Goal: Transaction & Acquisition: Download file/media

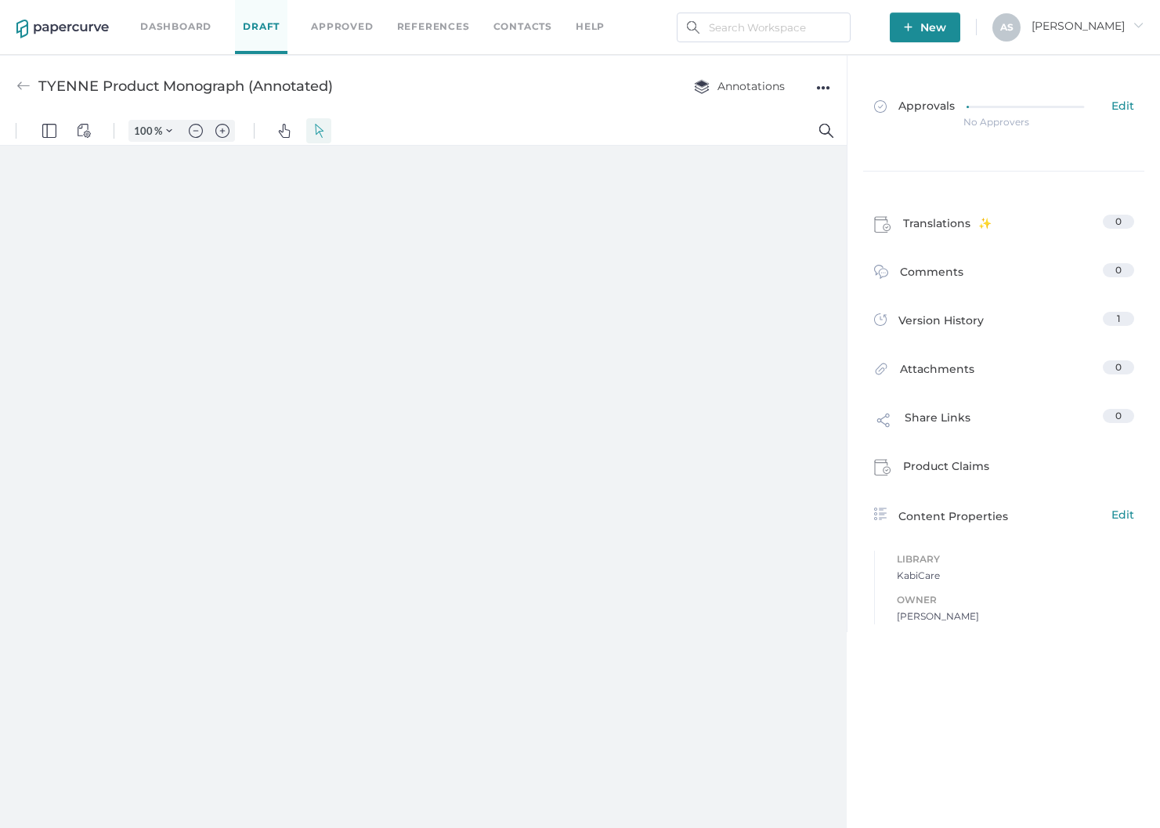
type input "181"
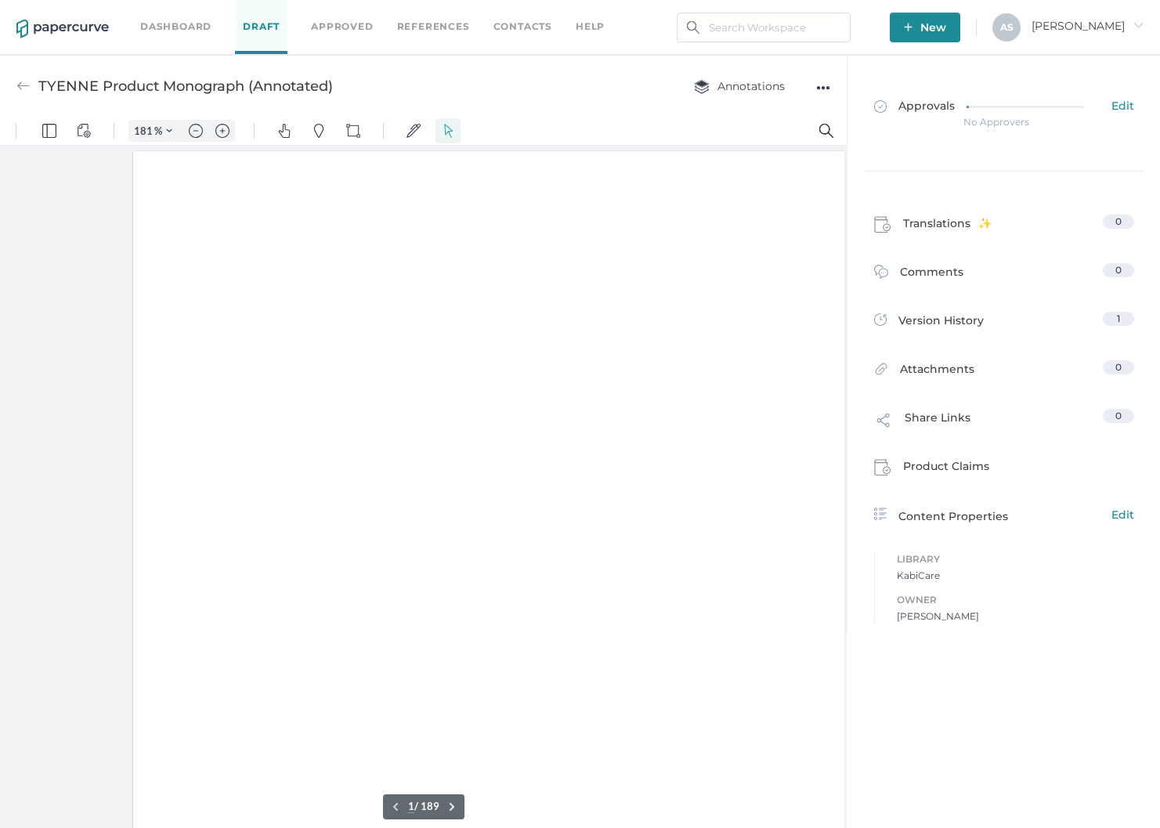
scroll to position [2, 0]
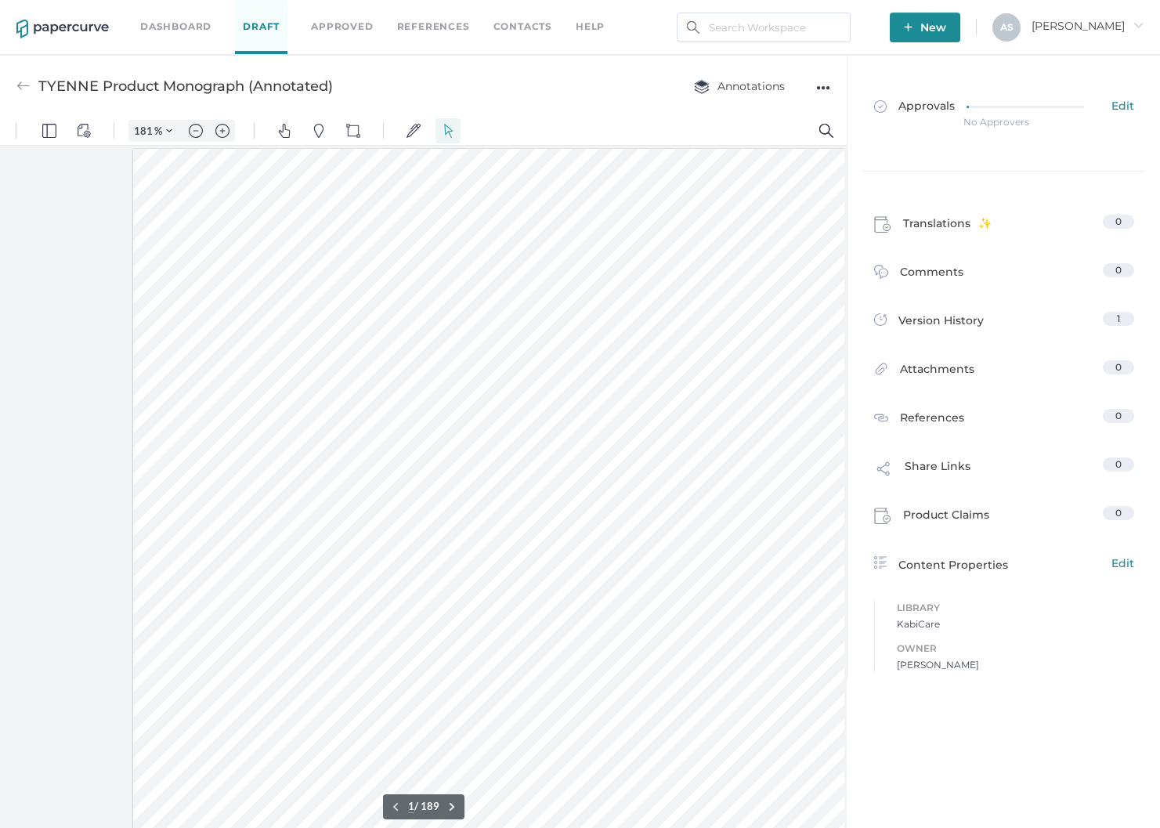
click at [824, 83] on div "●●●" at bounding box center [823, 88] width 14 height 22
click at [786, 118] on span "Download" at bounding box center [762, 117] width 108 height 29
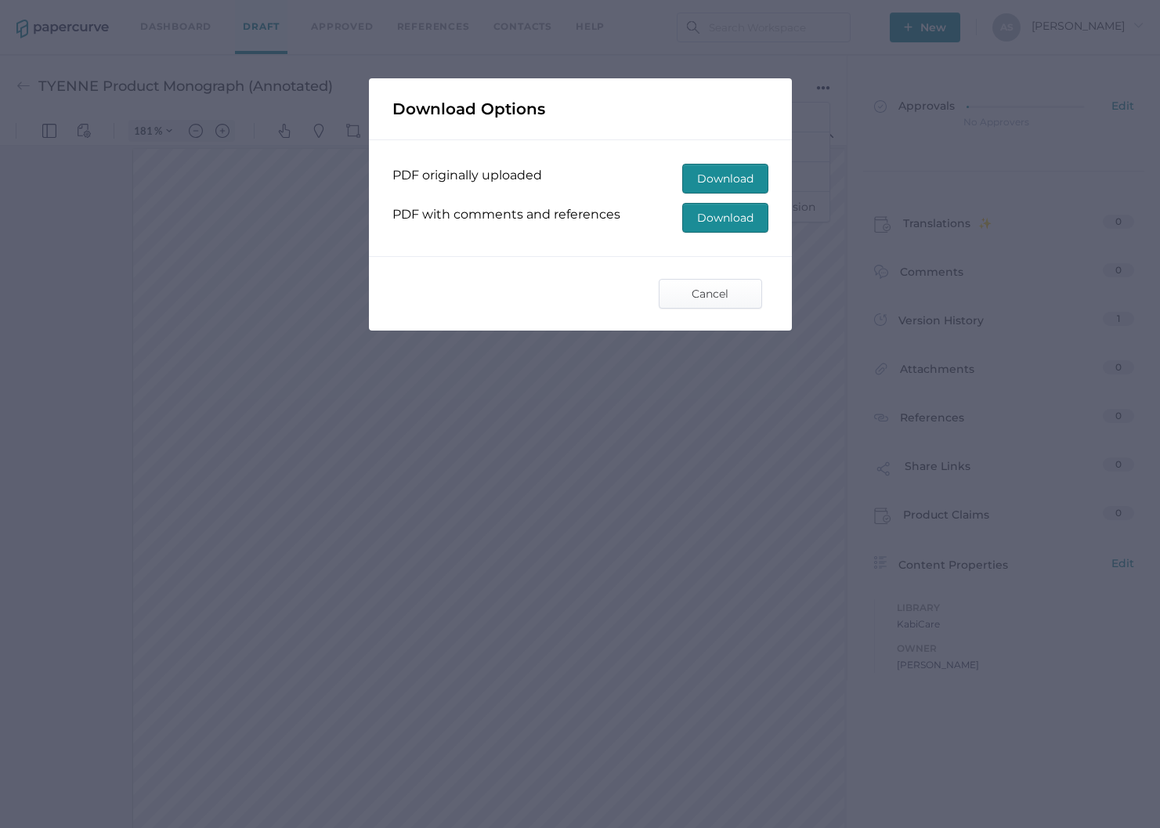
click at [709, 174] on span "Download" at bounding box center [725, 179] width 56 height 28
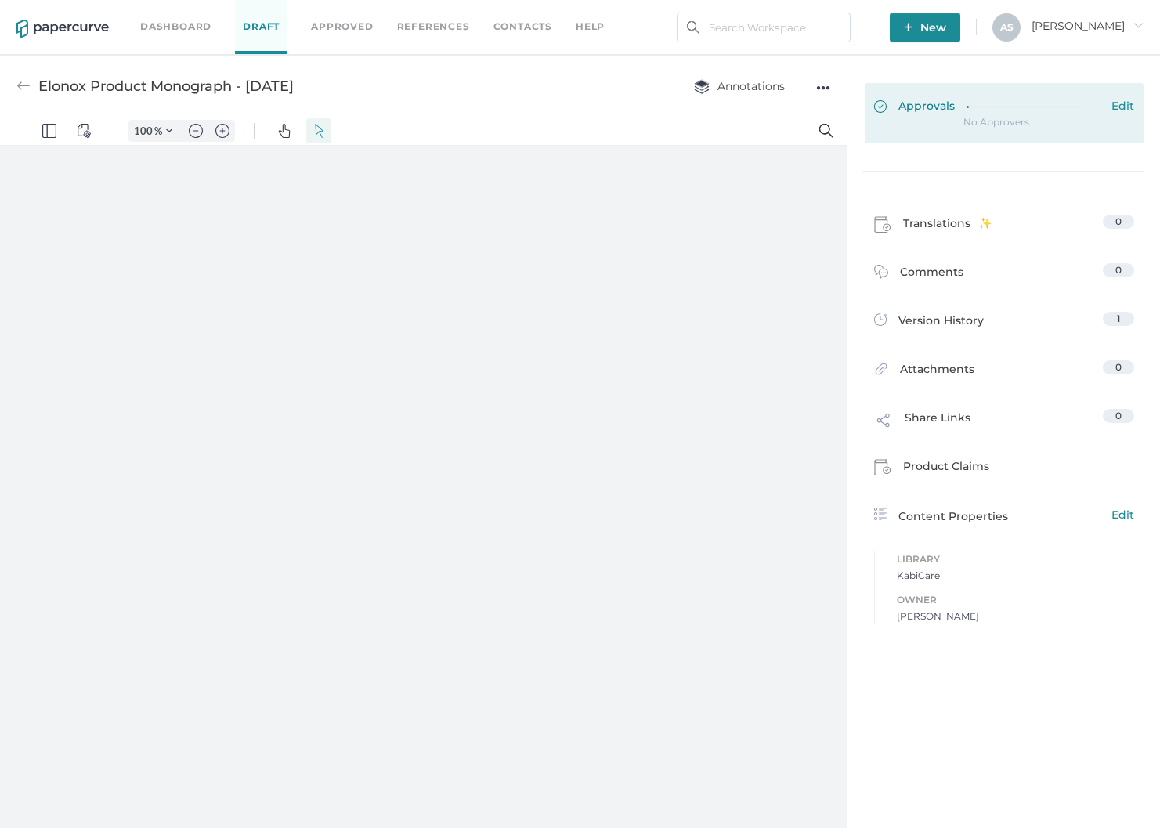
type input "181"
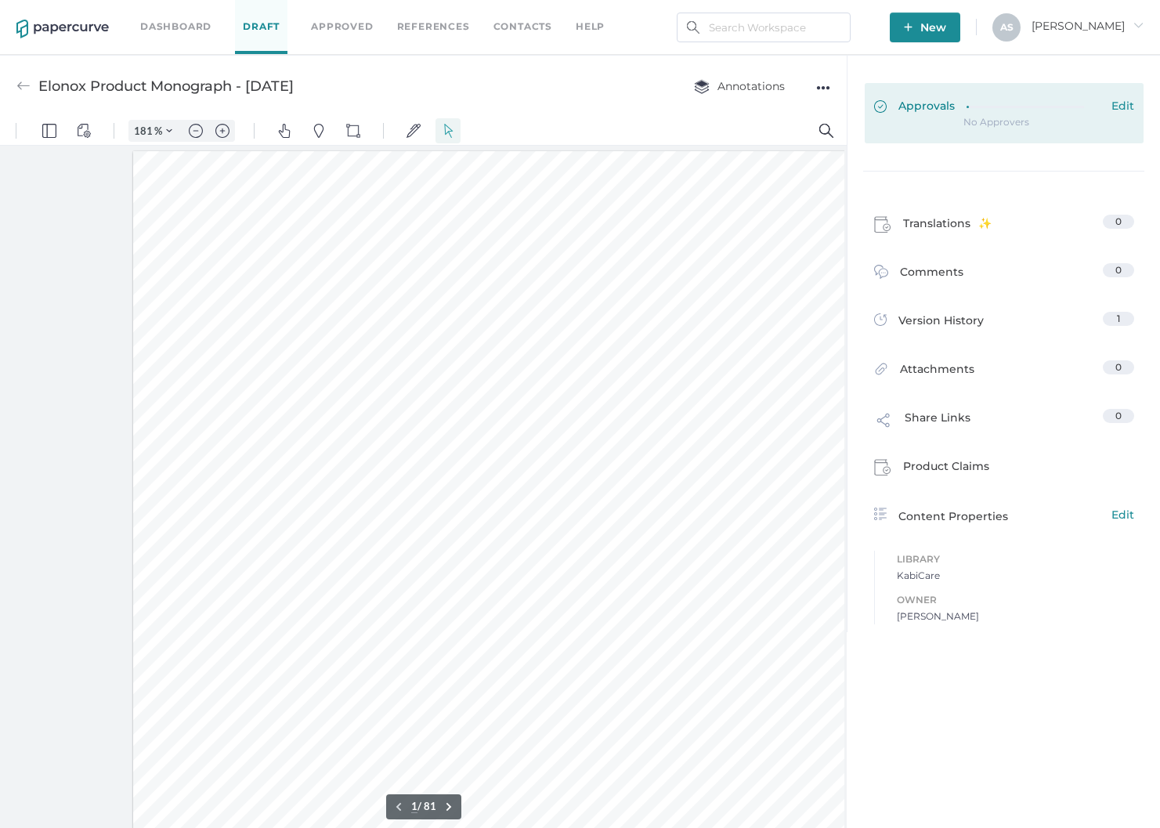
scroll to position [2, 0]
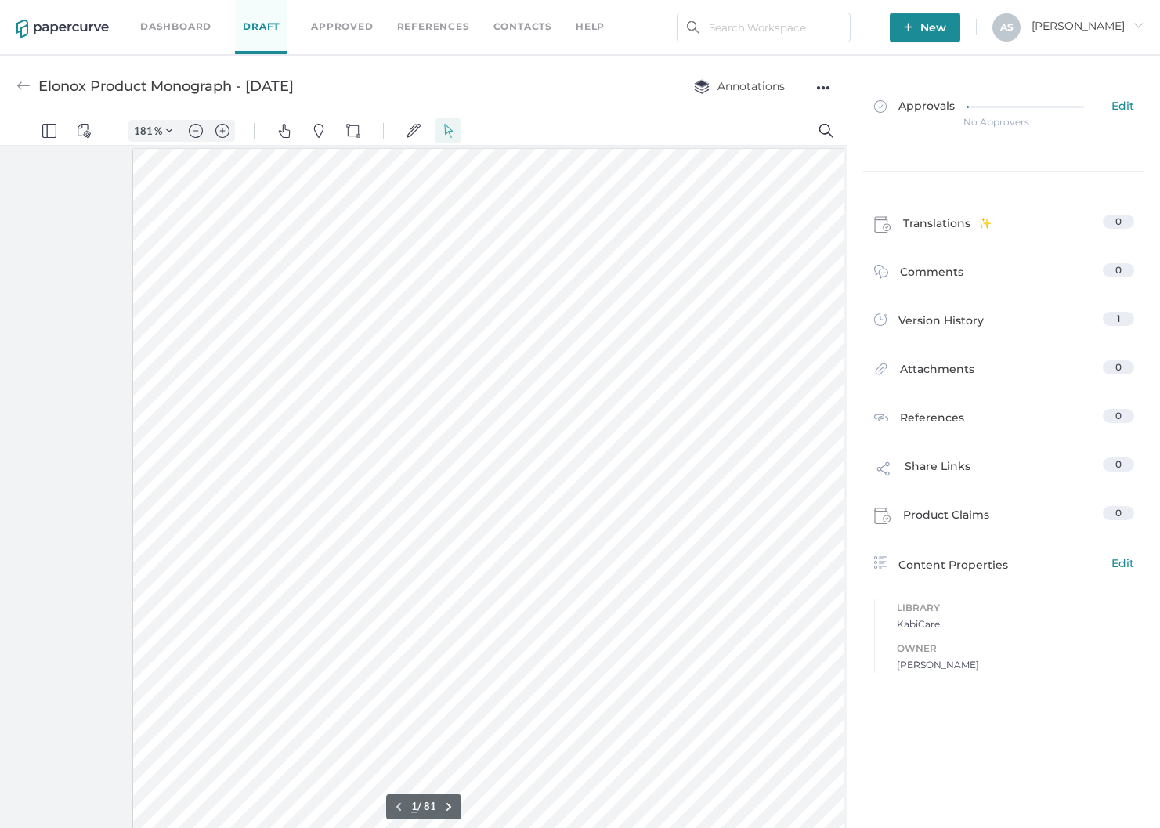
click at [825, 83] on div "●●●" at bounding box center [823, 88] width 14 height 22
click at [764, 111] on span "Download" at bounding box center [762, 117] width 108 height 29
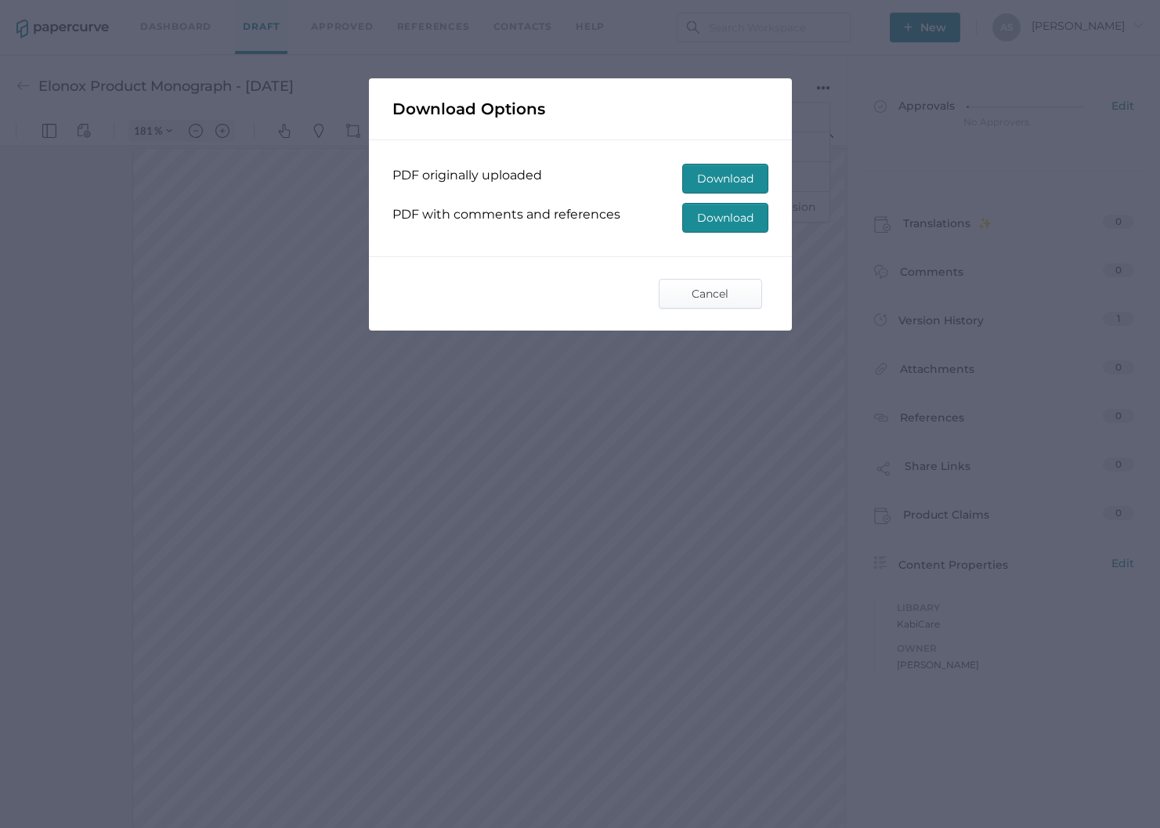
click at [748, 179] on span "Download" at bounding box center [725, 179] width 56 height 28
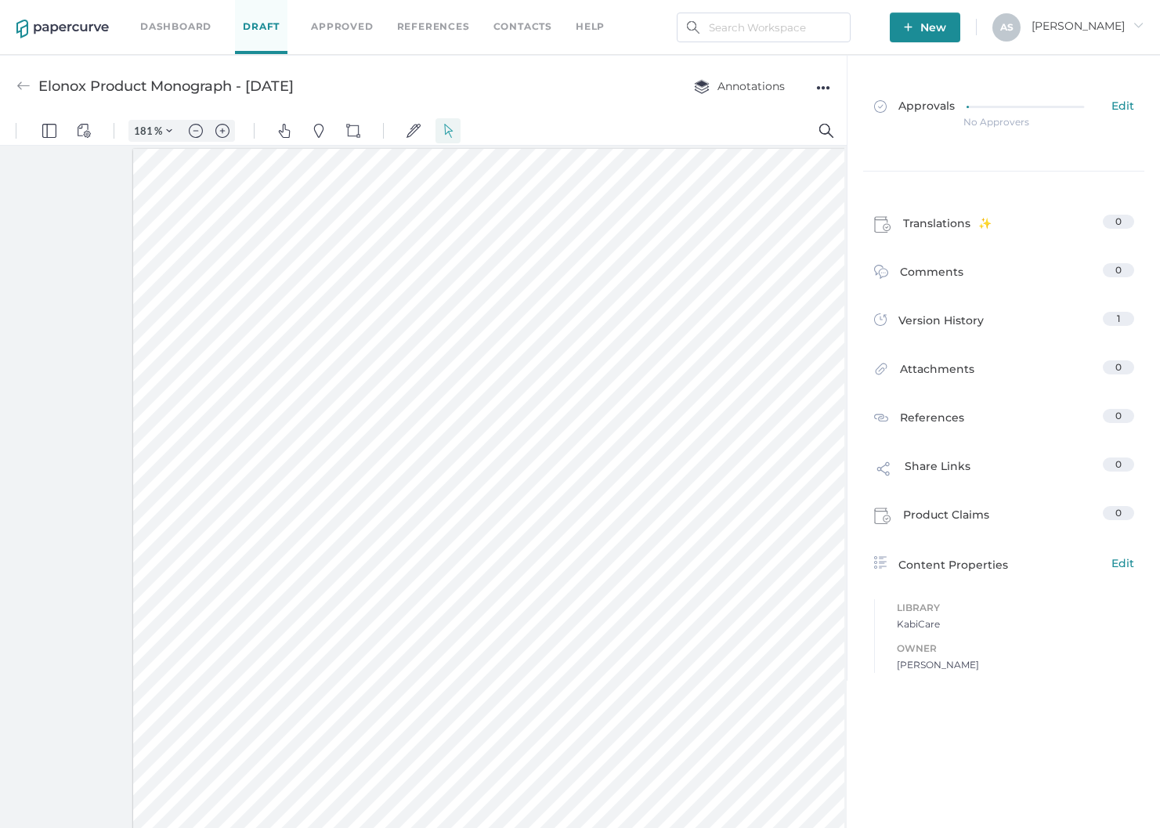
click at [649, 200] on div at bounding box center [565, 708] width 864 height 1118
type input "1"
type input "181"
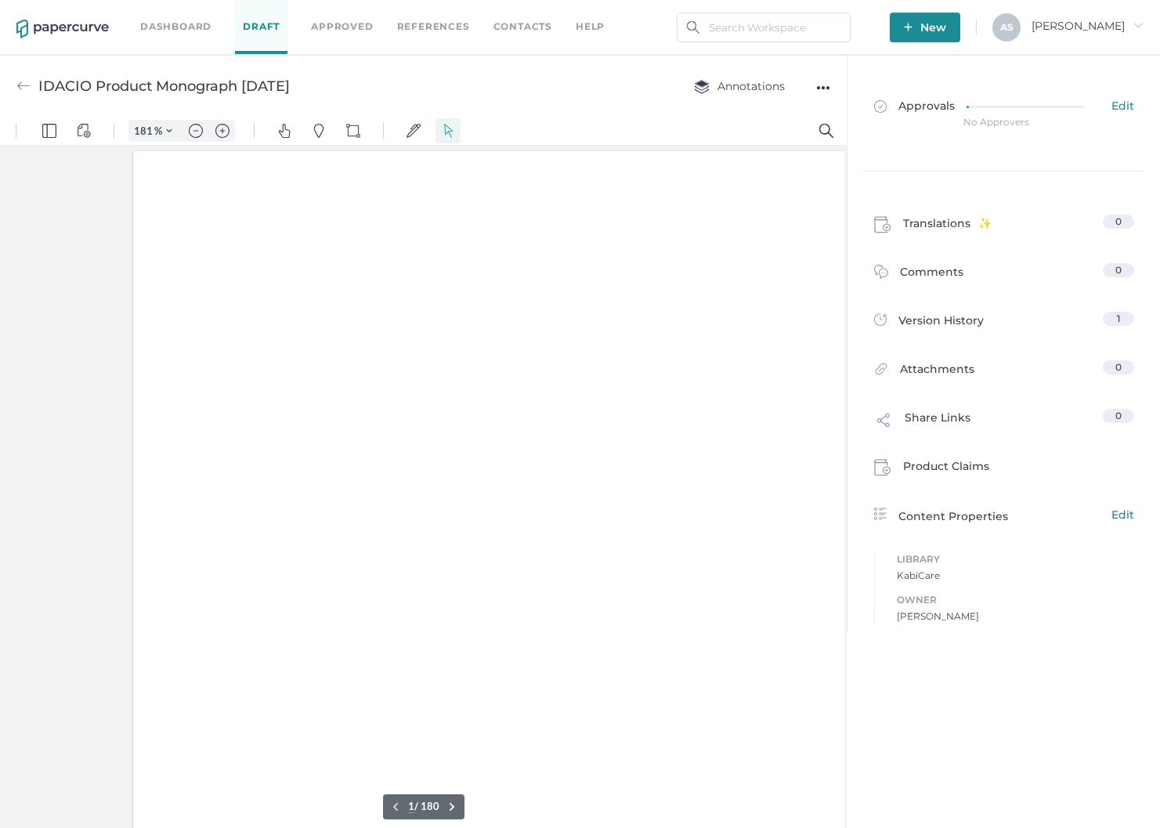
scroll to position [2, 0]
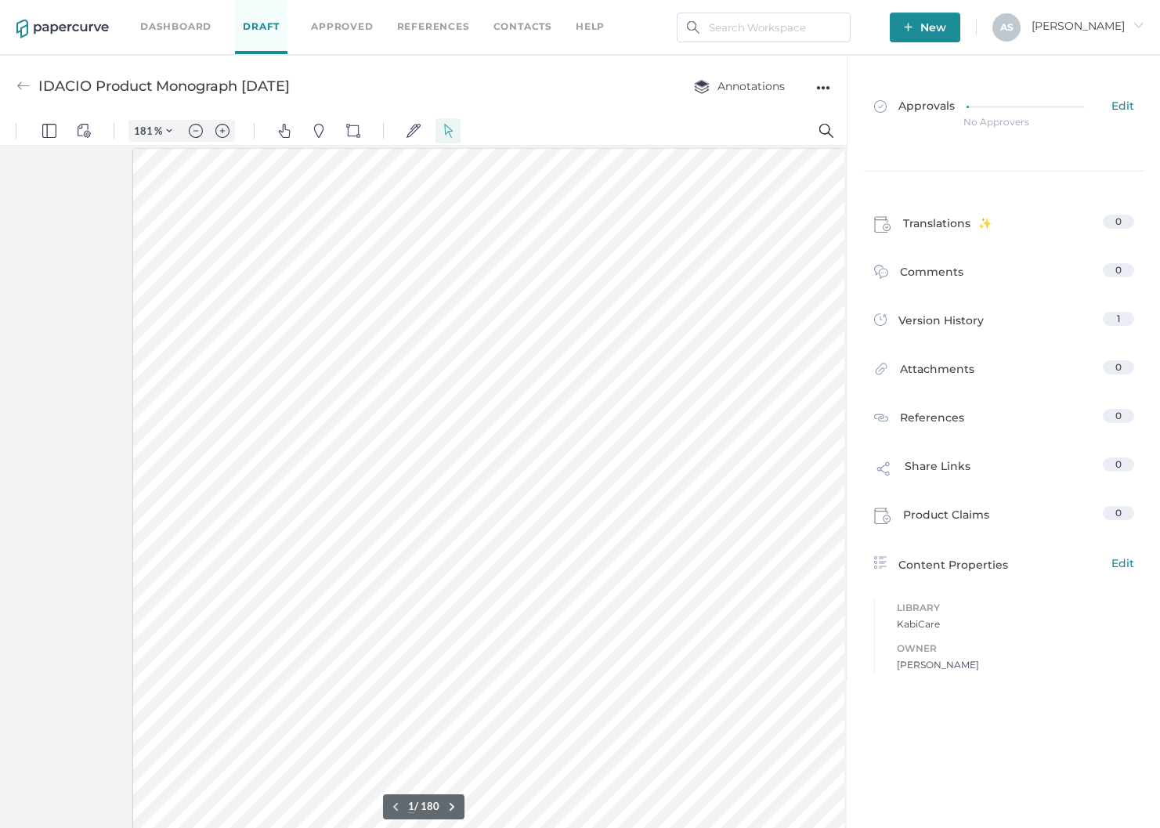
click at [826, 89] on div "●●●" at bounding box center [823, 88] width 14 height 22
click at [807, 110] on span "Download" at bounding box center [762, 117] width 108 height 29
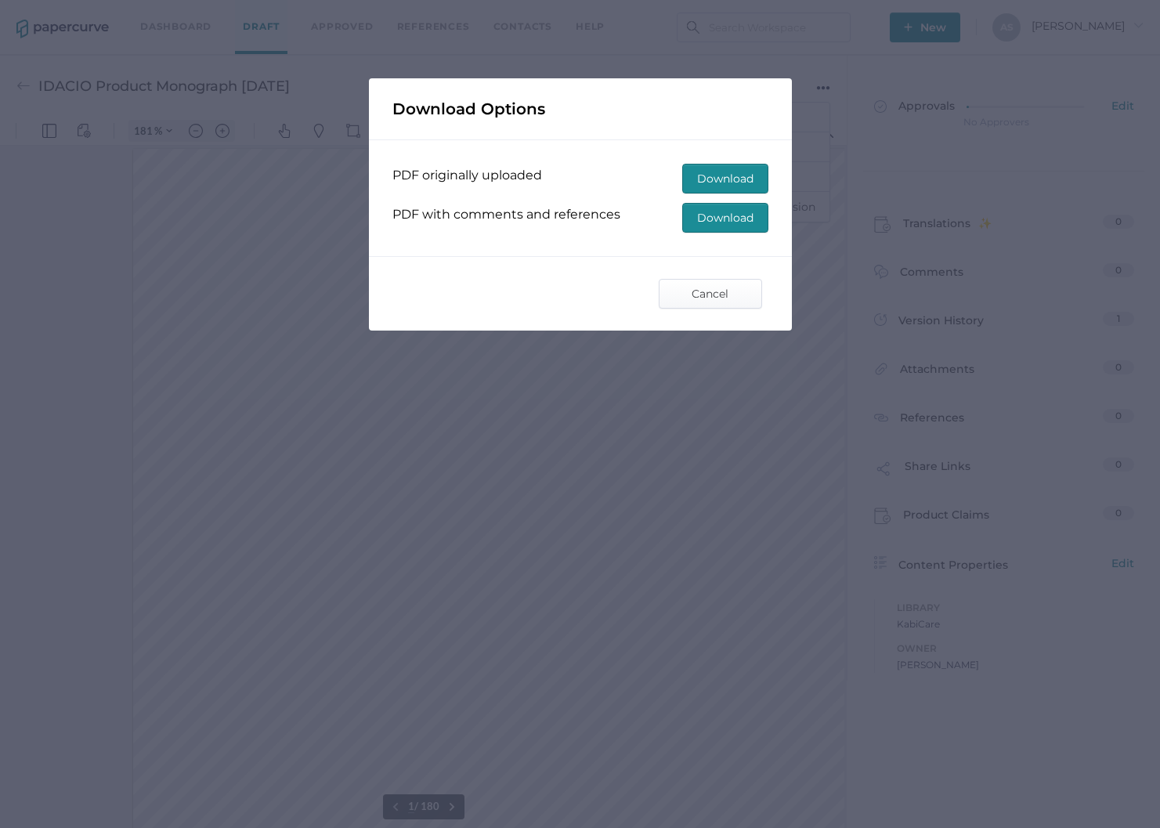
click at [730, 167] on span "Download" at bounding box center [725, 179] width 56 height 28
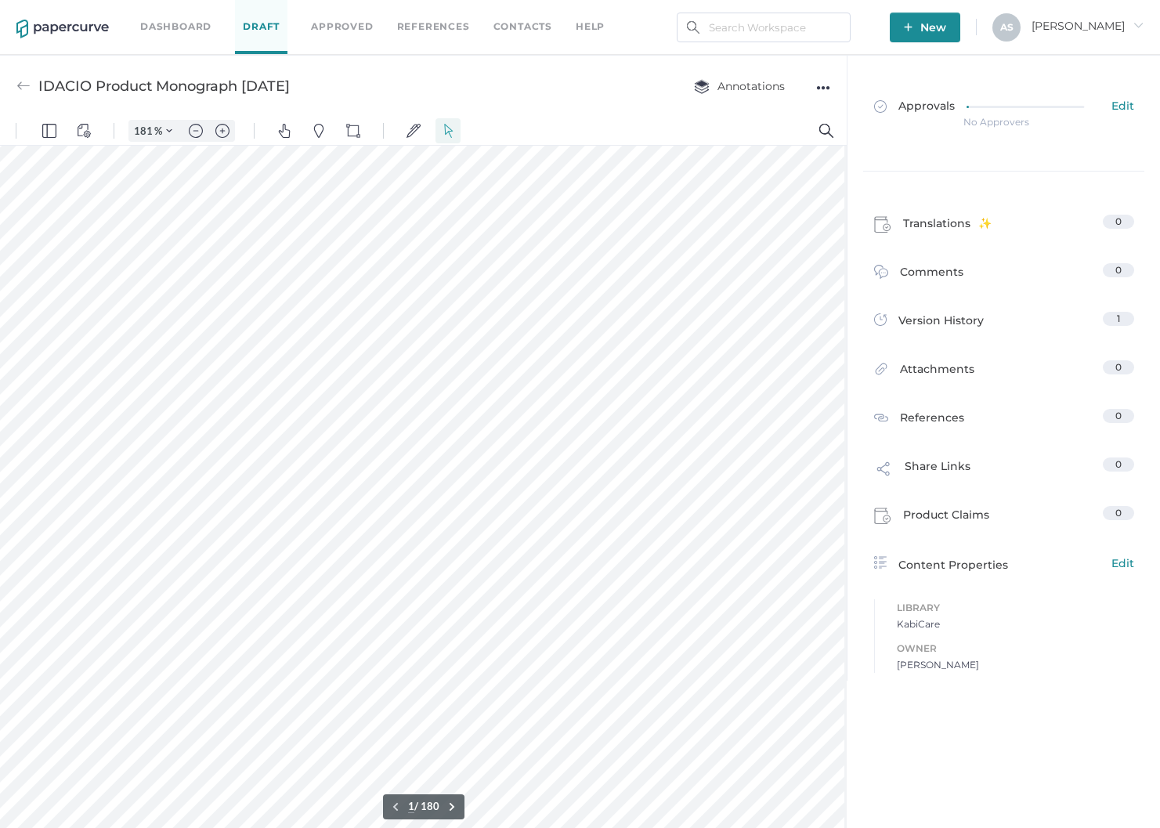
scroll to position [0, 140]
click at [825, 84] on div "●●●" at bounding box center [823, 88] width 14 height 22
click at [755, 317] on div at bounding box center [425, 710] width 864 height 1118
click at [831, 77] on div "IDACIO Product Monograph Oct 2020 Annotations ●●● Download Delete Rename Upload…" at bounding box center [423, 86] width 847 height 62
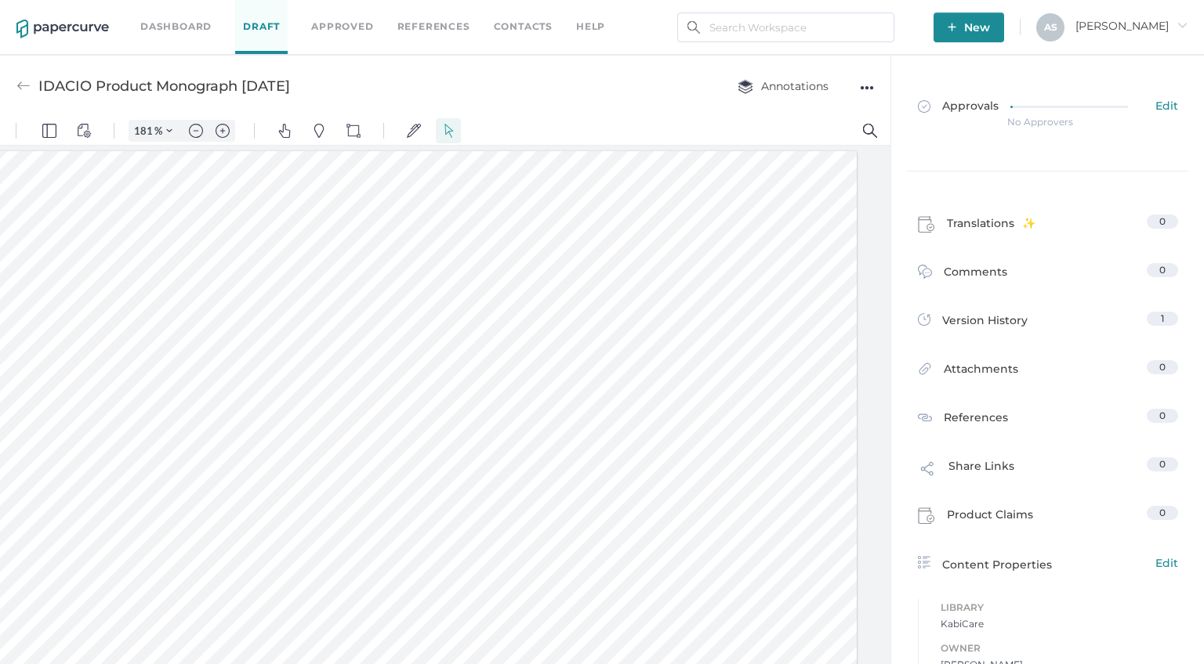
click at [116, 80] on div "IDACIO Product Monograph Oct 2020" at bounding box center [164, 86] width 252 height 30
click at [213, 79] on div "IDACIO Product Monograph Oct 2020" at bounding box center [164, 86] width 252 height 30
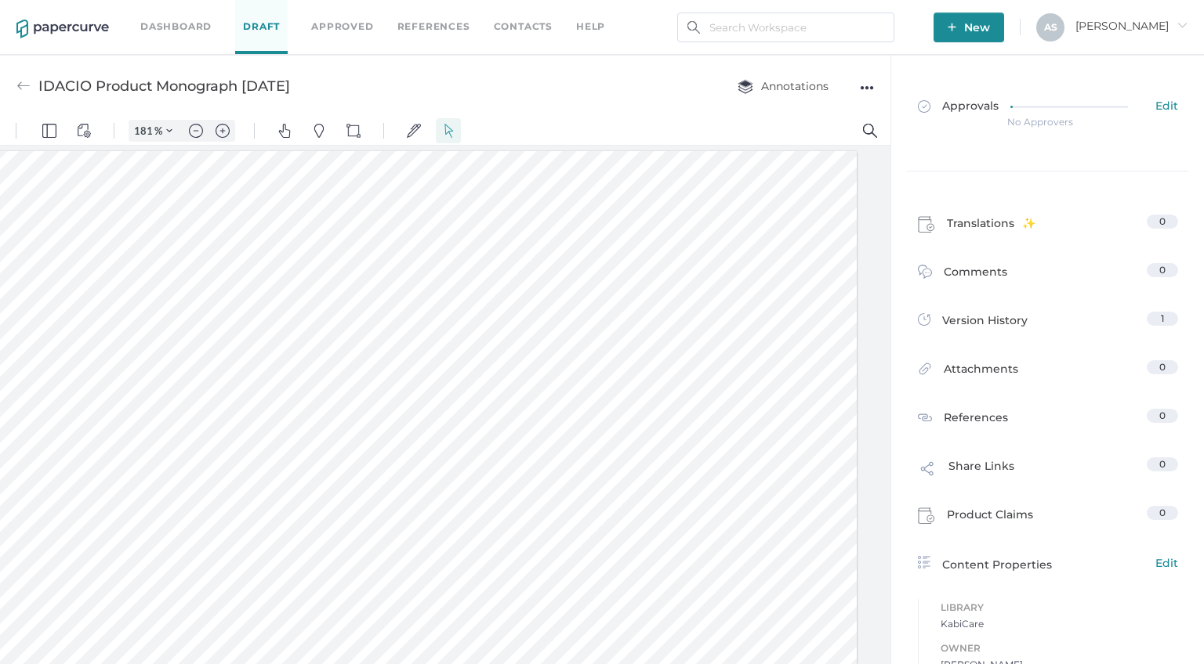
click at [213, 79] on div "IDACIO Product Monograph Oct 2020" at bounding box center [164, 86] width 252 height 30
click at [241, 90] on div "IDACIO Product Monograph Oct 2020" at bounding box center [164, 86] width 252 height 30
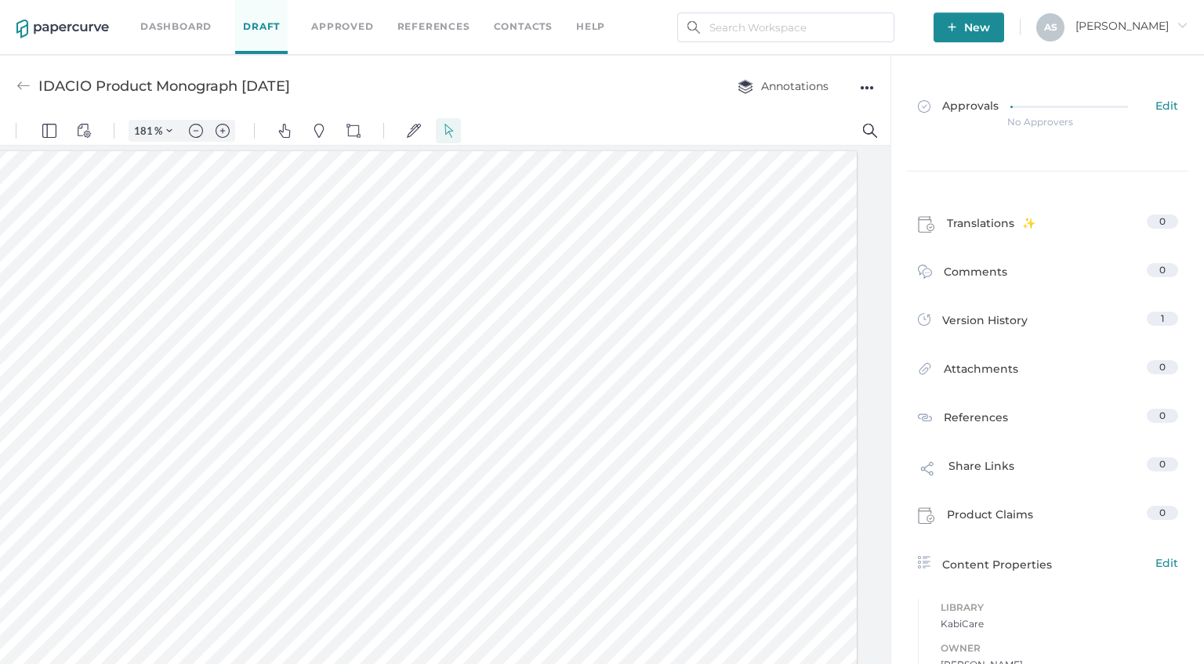
click at [241, 90] on div "IDACIO Product Monograph Oct 2020" at bounding box center [164, 86] width 252 height 30
click at [235, 87] on div "IDACIO Product Monograph Oct 2020" at bounding box center [164, 86] width 252 height 30
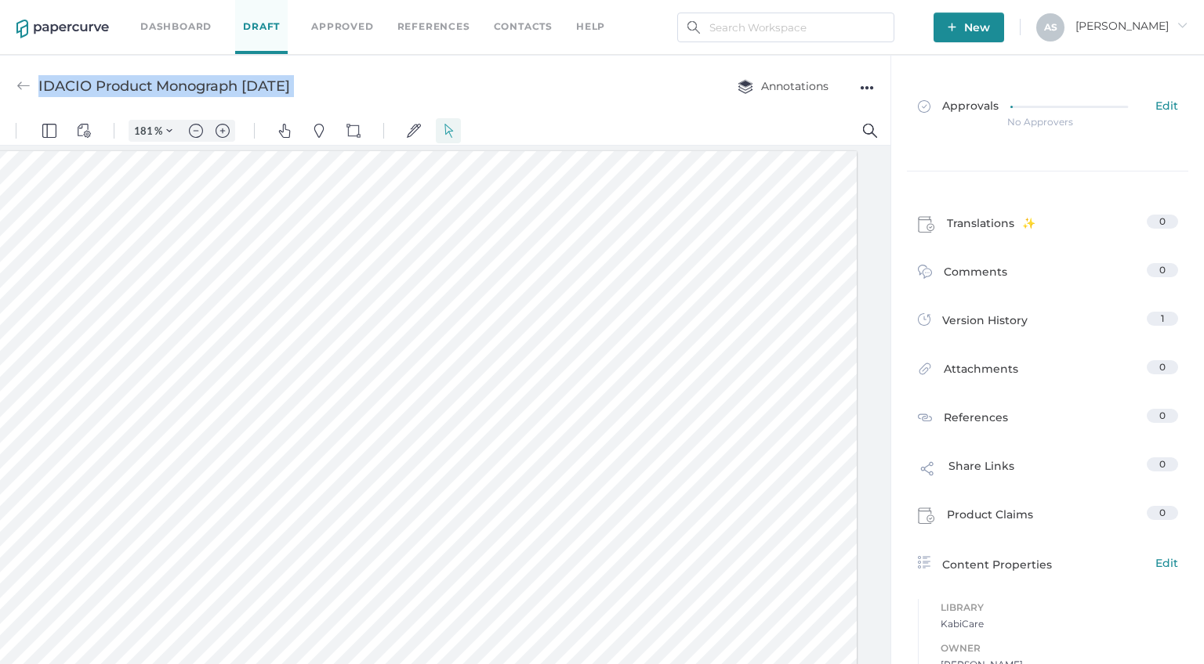
click at [237, 74] on div "IDACIO Product Monograph Oct 2020" at bounding box center [164, 86] width 252 height 30
click at [238, 92] on div "IDACIO Product Monograph Oct 2020" at bounding box center [164, 86] width 252 height 30
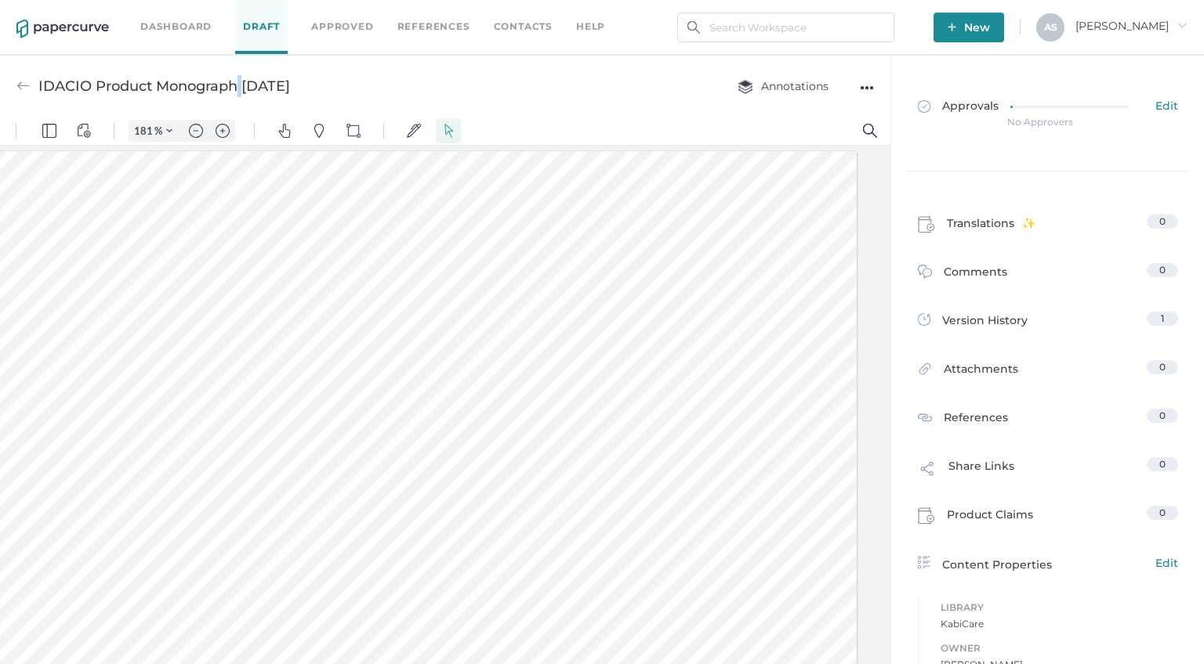
click at [238, 92] on div "IDACIO Product Monograph Oct 2020" at bounding box center [164, 86] width 252 height 30
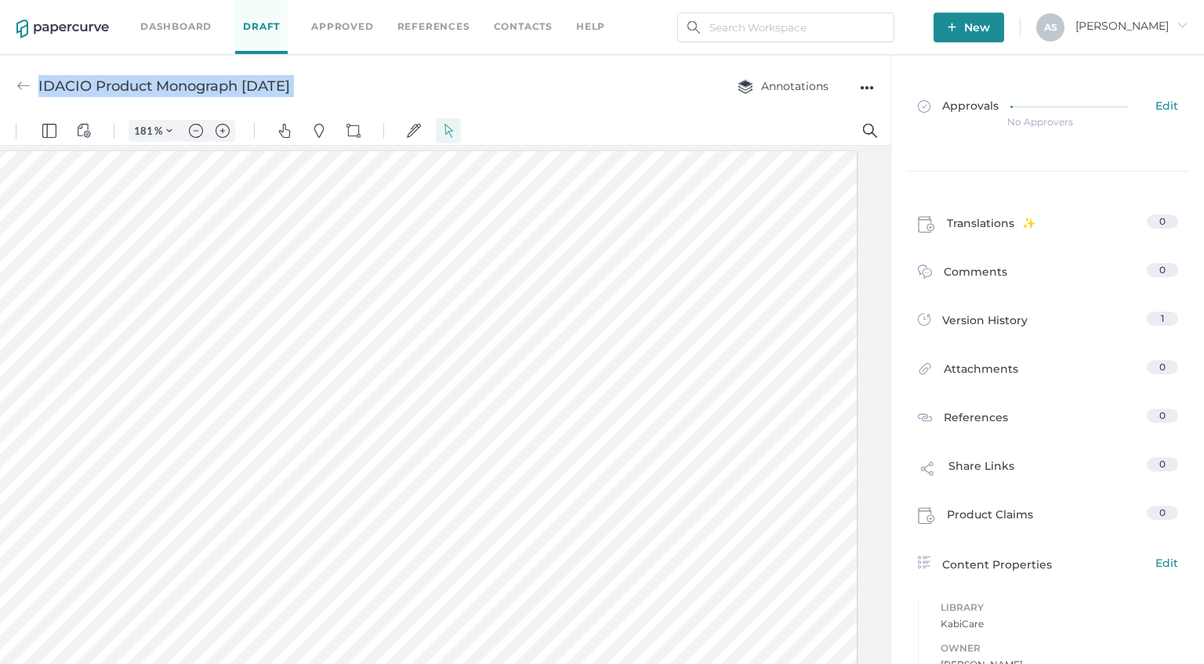
click at [238, 92] on div "IDACIO Product Monograph Oct 2020" at bounding box center [164, 86] width 252 height 30
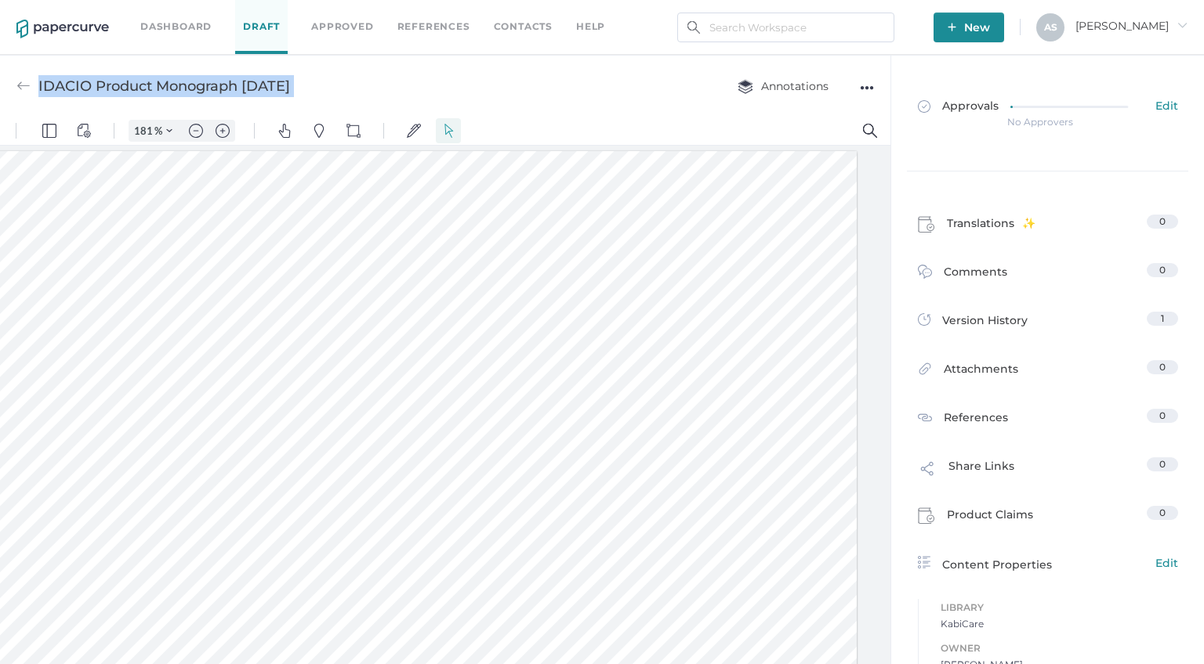
click at [238, 92] on div "IDACIO Product Monograph Oct 2020" at bounding box center [164, 86] width 252 height 30
click at [246, 89] on div "IDACIO Product Monograph Oct 2020" at bounding box center [164, 86] width 252 height 30
